Goal: Find contact information: Find contact information

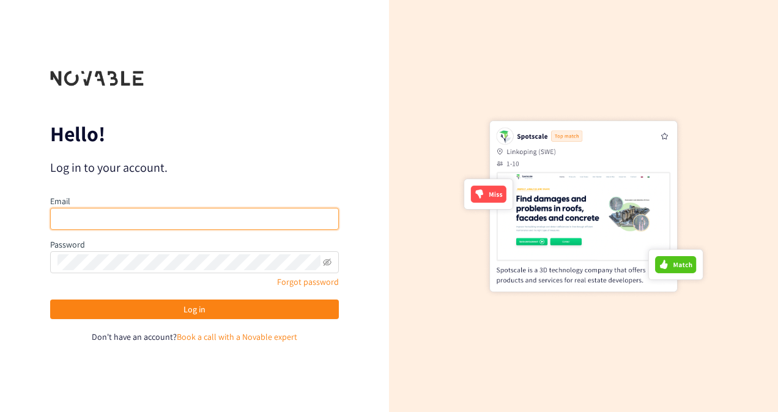
click at [315, 221] on input "email" at bounding box center [194, 219] width 289 height 22
type input "[PERSON_NAME][EMAIL_ADDRESS][PERSON_NAME][DOMAIN_NAME]"
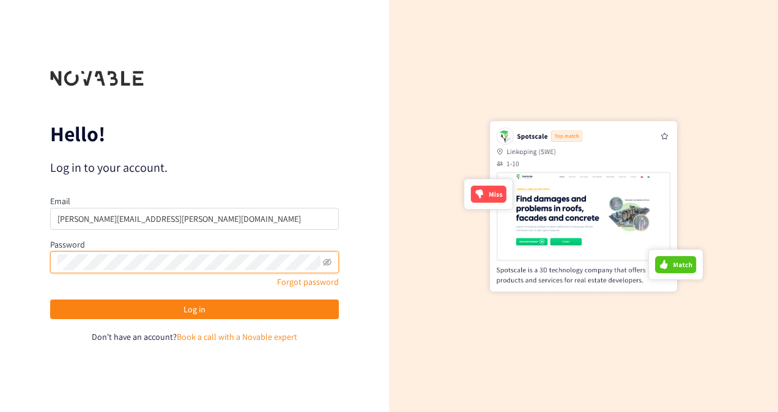
click at [50, 300] on button "Log in" at bounding box center [194, 310] width 289 height 20
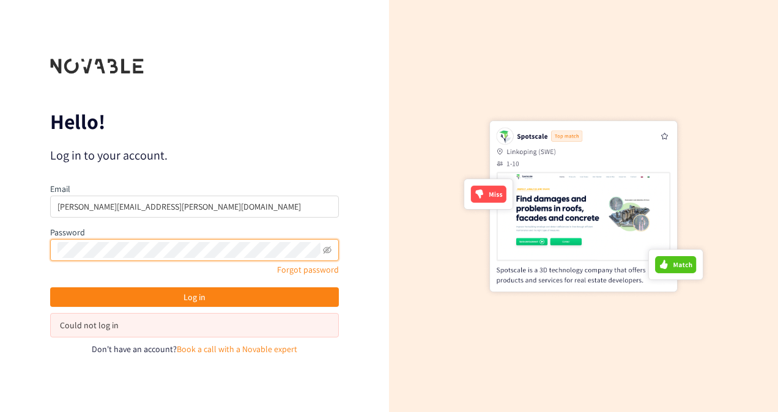
click at [50, 287] on button "Log in" at bounding box center [194, 297] width 289 height 20
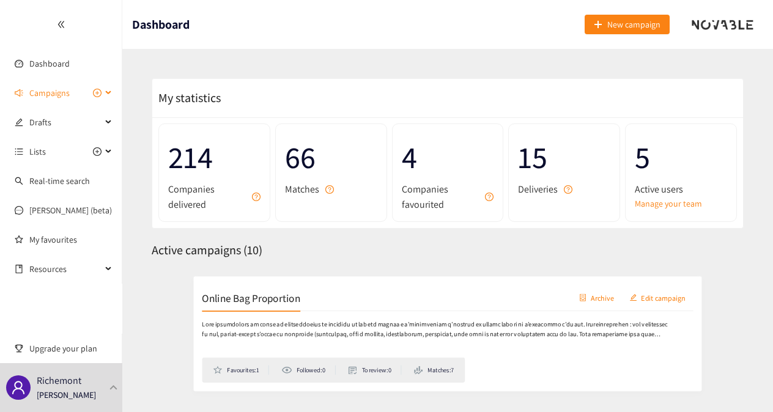
click at [60, 94] on span "Campaigns" at bounding box center [49, 93] width 40 height 24
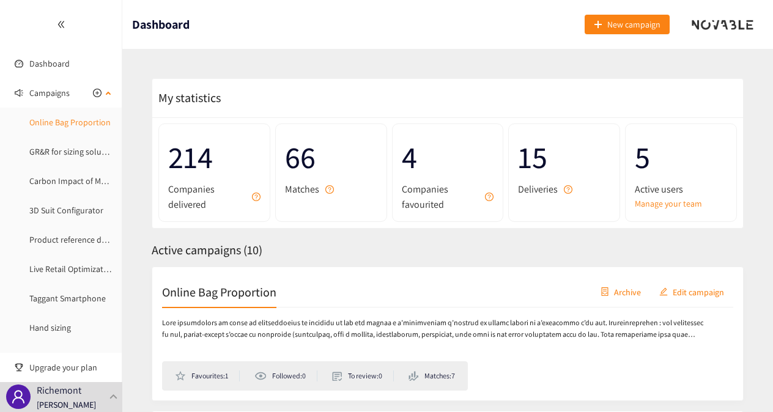
click at [62, 120] on link "Online Bag Proportion" at bounding box center [69, 122] width 81 height 11
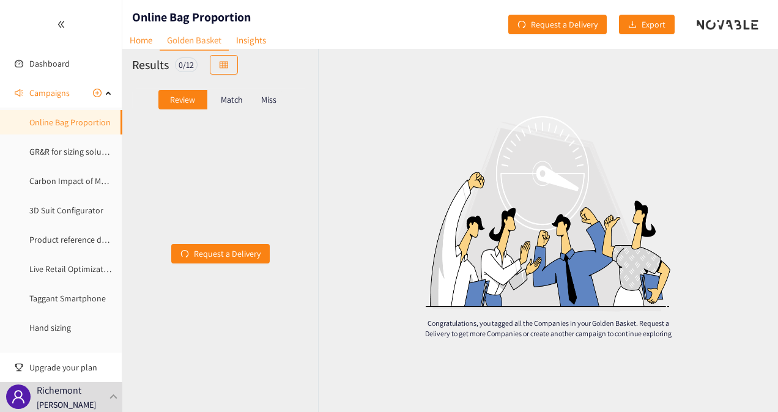
click at [226, 98] on p "Match" at bounding box center [232, 100] width 22 height 10
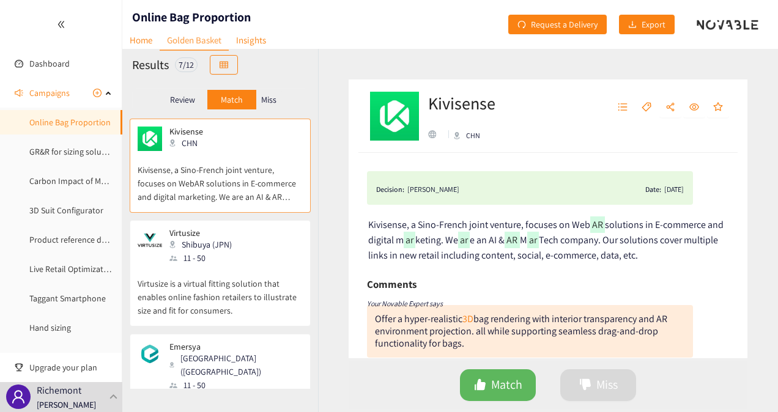
click at [221, 282] on p "Virtusize is a virtual fitting solution that enables online fashion retailers t…" at bounding box center [220, 291] width 165 height 53
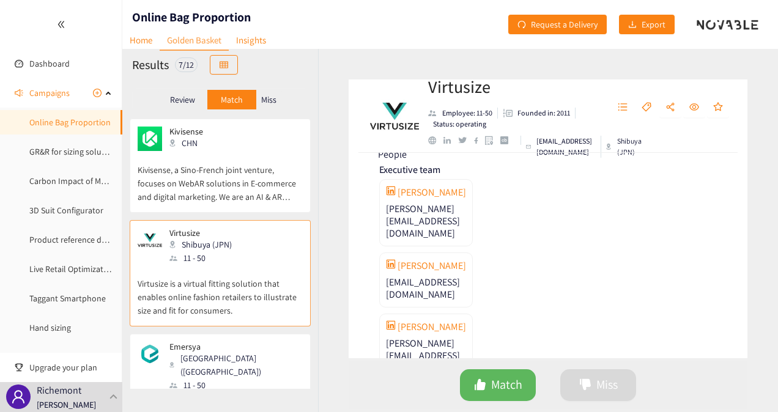
scroll to position [693, 0]
drag, startPoint x: 385, startPoint y: 209, endPoint x: 520, endPoint y: 207, distance: 135.8
click at [473, 207] on div "[PERSON_NAME] [EMAIL_ADDRESS][DOMAIN_NAME]" at bounding box center [426, 212] width 94 height 67
copy span "[PERSON_NAME][EMAIL_ADDRESS][DOMAIN_NAME]"
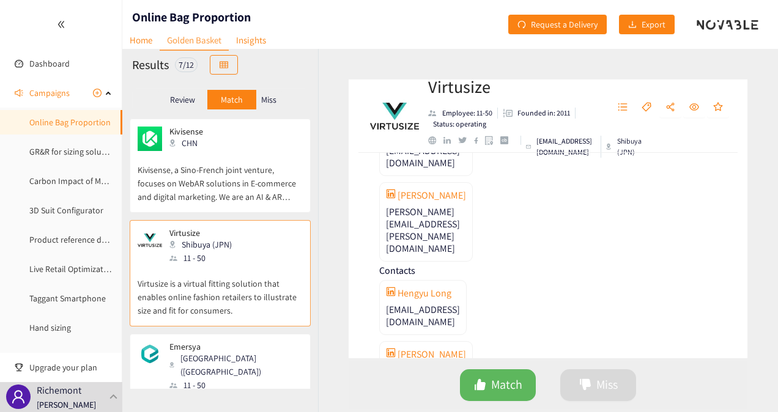
scroll to position [840, 0]
